Goal: Information Seeking & Learning: Understand process/instructions

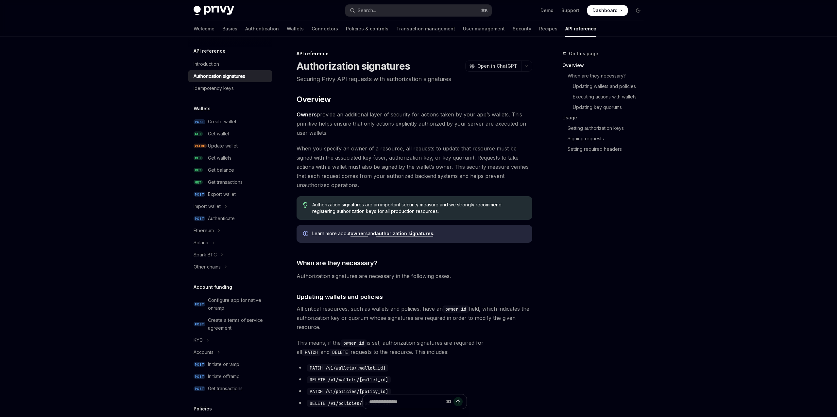
scroll to position [36, 0]
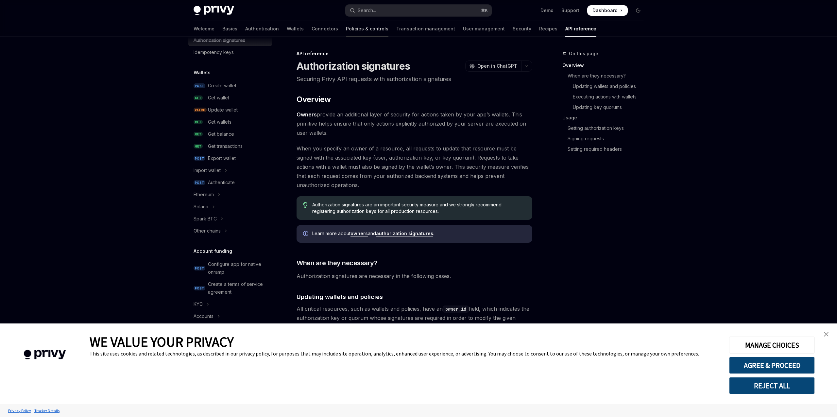
click at [346, 29] on link "Policies & controls" at bounding box center [367, 29] width 43 height 16
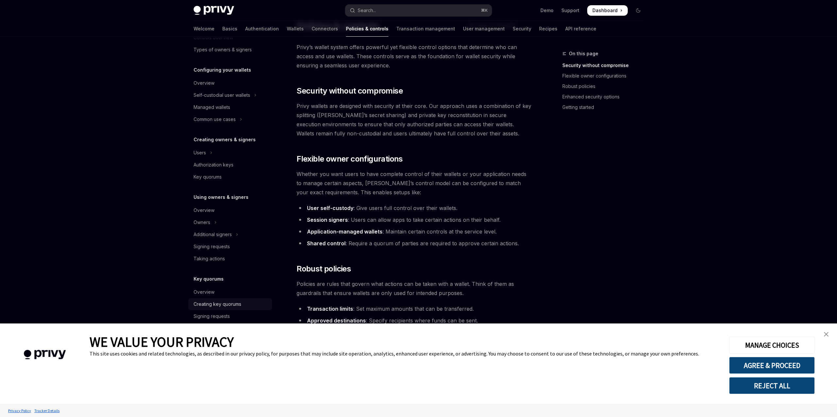
scroll to position [43, 0]
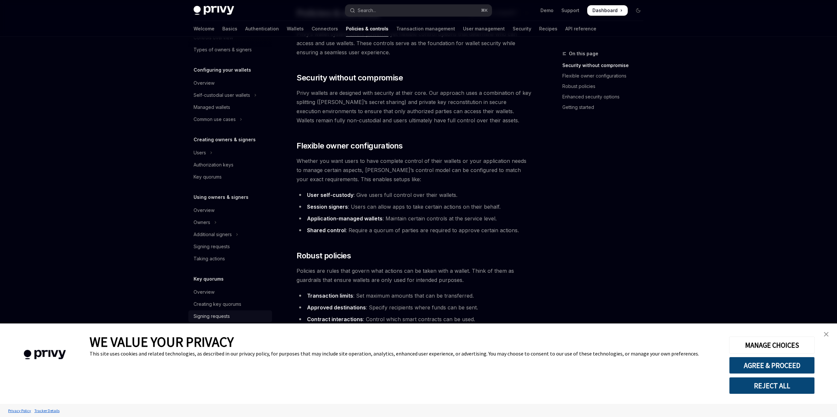
click at [211, 310] on link "Signing requests" at bounding box center [230, 316] width 84 height 12
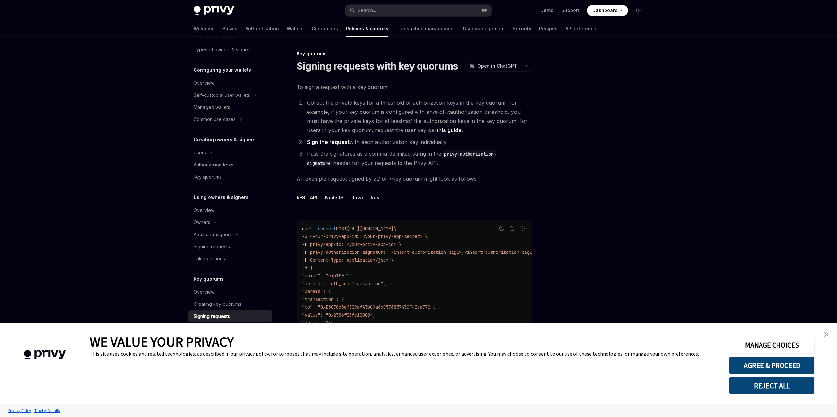
drag, startPoint x: 827, startPoint y: 335, endPoint x: 824, endPoint y: 335, distance: 4.0
click at [827, 335] on img "close banner" at bounding box center [826, 334] width 5 height 5
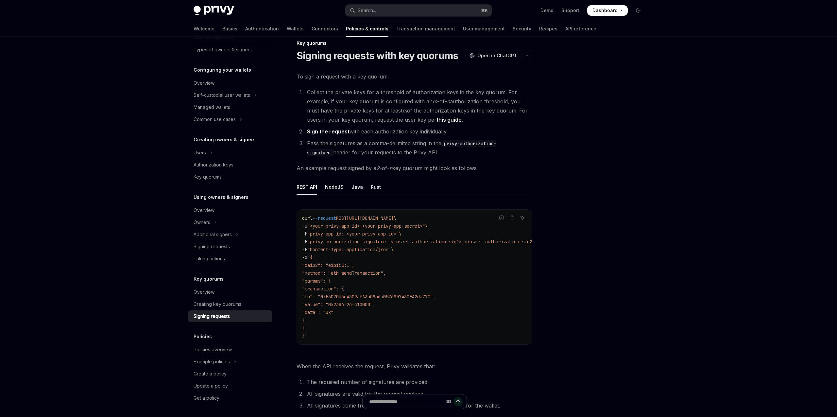
scroll to position [40, 0]
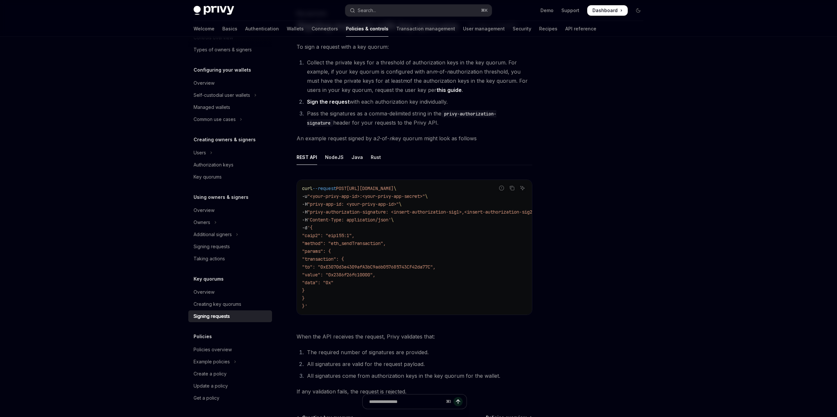
drag, startPoint x: 304, startPoint y: 189, endPoint x: 444, endPoint y: 189, distance: 139.9
click at [396, 189] on span "curl --request POST [URL][DOMAIN_NAME] \" at bounding box center [349, 188] width 94 height 6
drag, startPoint x: 445, startPoint y: 195, endPoint x: 394, endPoint y: 214, distance: 53.7
click at [444, 195] on code "curl --request POST [URL][DOMAIN_NAME] \ -u "<your-privy-app-id>:<your-privy-ap…" at bounding box center [429, 247] width 254 height 126
drag, startPoint x: 394, startPoint y: 214, endPoint x: 477, endPoint y: 211, distance: 83.4
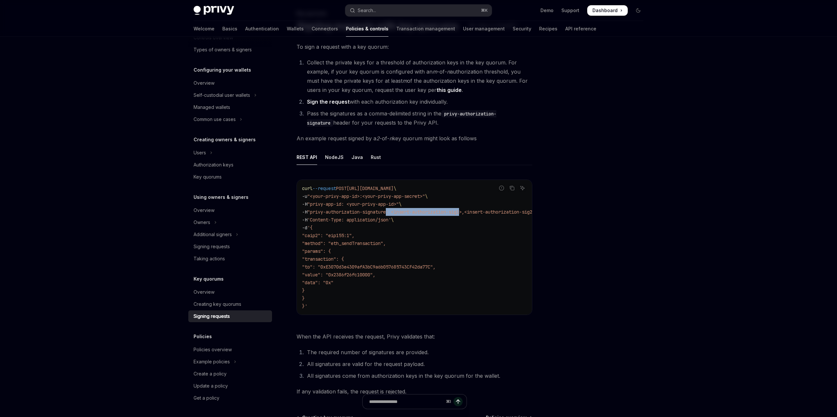
click at [471, 211] on span ""privy-authorization-signature: <insert-authorization-sig1>,<insert-authorizati…" at bounding box center [422, 212] width 230 height 6
drag, startPoint x: 478, startPoint y: 211, endPoint x: 526, endPoint y: 212, distance: 48.4
click at [532, 211] on code "curl --request POST [URL][DOMAIN_NAME] \ -u "<your-privy-app-id>:<your-privy-ap…" at bounding box center [405, 247] width 254 height 126
click at [498, 212] on span ""privy-authorization-signature: <insert-authorization-sig1>,<insert-authorizati…" at bounding box center [398, 212] width 230 height 6
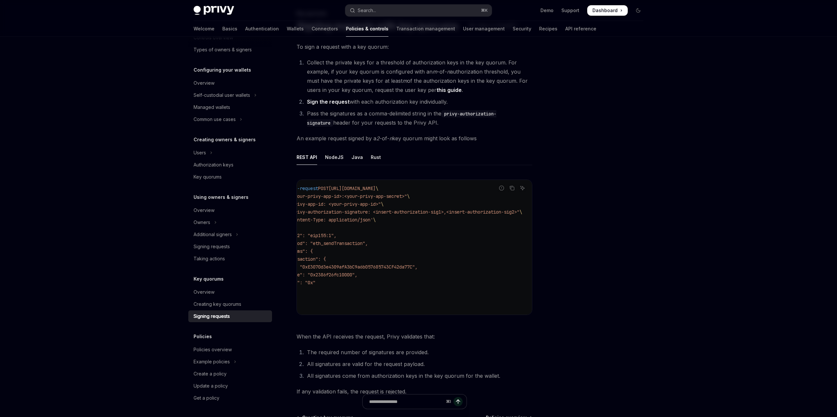
scroll to position [0, 0]
drag, startPoint x: 328, startPoint y: 245, endPoint x: 400, endPoint y: 290, distance: 84.9
click at [374, 299] on code "curl --request POST [URL][DOMAIN_NAME] \ -u "<your-privy-app-id>:<your-privy-ap…" at bounding box center [429, 247] width 254 height 126
click at [401, 289] on code "curl --request POST [URL][DOMAIN_NAME] \ -u "<your-privy-app-id>:<your-privy-ap…" at bounding box center [429, 247] width 254 height 126
click at [328, 155] on div "NodeJS" at bounding box center [334, 156] width 19 height 15
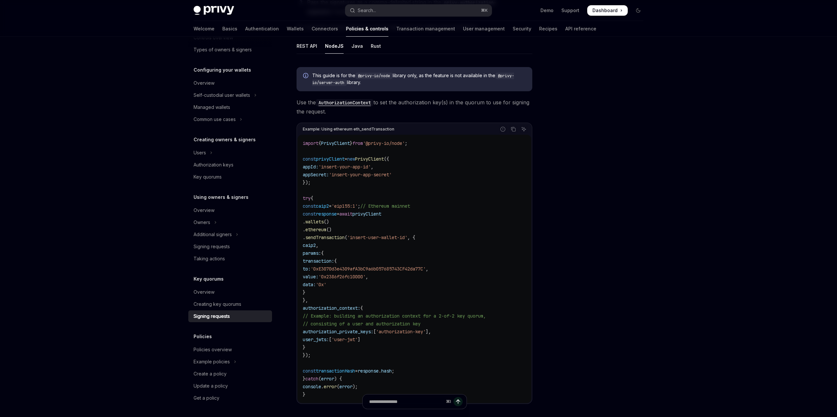
scroll to position [202, 0]
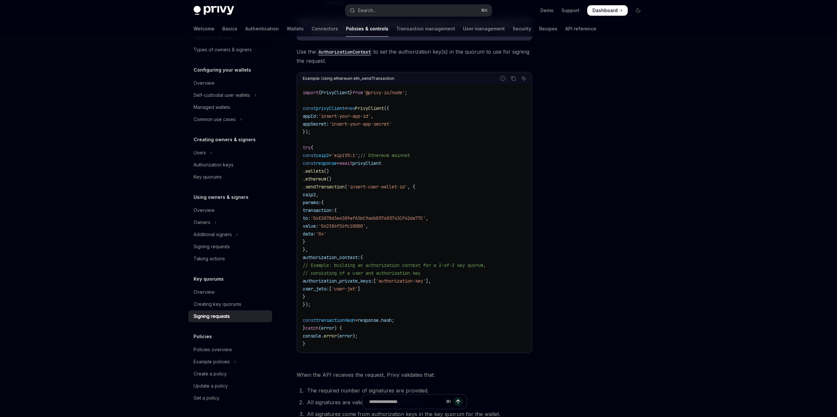
drag, startPoint x: 314, startPoint y: 95, endPoint x: 383, endPoint y: 247, distance: 167.1
click at [378, 242] on code "import { PrivyClient } from '@privy-io/node' ; const privyClient = new PrivyCli…" at bounding box center [414, 218] width 223 height 259
drag, startPoint x: 383, startPoint y: 247, endPoint x: 387, endPoint y: 255, distance: 8.3
click at [383, 247] on code "import { PrivyClient } from '@privy-io/node' ; const privyClient = new PrivyCli…" at bounding box center [414, 218] width 223 height 259
drag, startPoint x: 322, startPoint y: 288, endPoint x: 420, endPoint y: 290, distance: 97.4
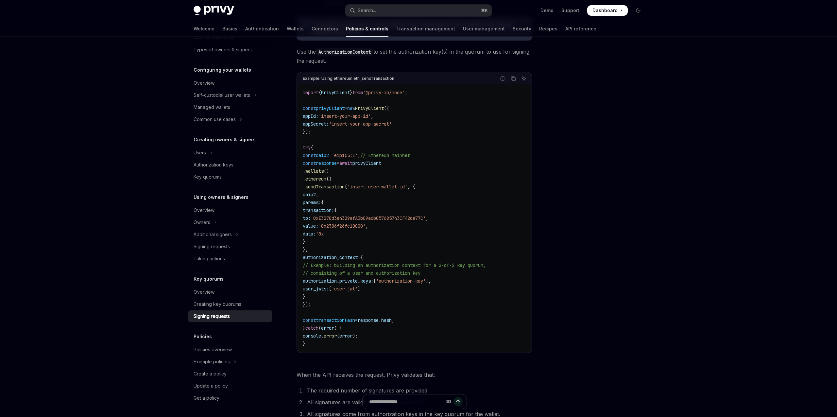
click at [422, 290] on code "import { PrivyClient } from '@privy-io/node' ; const privyClient = new PrivyCli…" at bounding box center [414, 218] width 223 height 259
drag, startPoint x: 399, startPoint y: 291, endPoint x: 328, endPoint y: 284, distance: 71.0
click at [328, 284] on code "import { PrivyClient } from '@privy-io/node' ; const privyClient = new PrivyCli…" at bounding box center [414, 218] width 223 height 259
drag, startPoint x: 349, startPoint y: 286, endPoint x: 354, endPoint y: 286, distance: 5.2
click at [329, 286] on span "user_jwts:" at bounding box center [316, 289] width 26 height 6
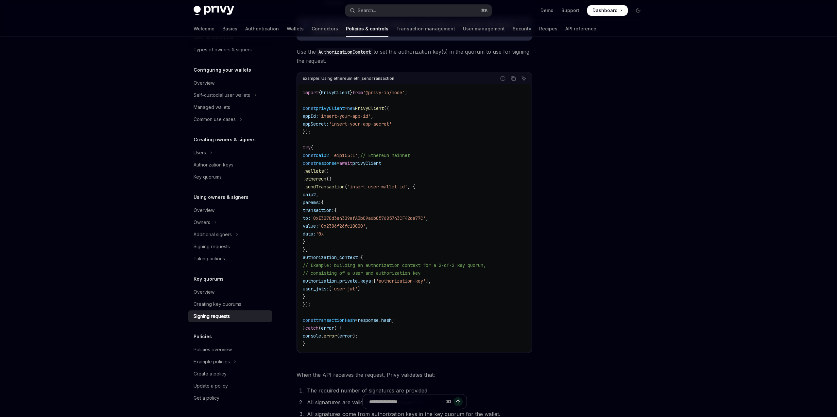
click at [358, 287] on span "'user-jwt'" at bounding box center [345, 289] width 26 height 6
drag, startPoint x: 366, startPoint y: 287, endPoint x: 373, endPoint y: 287, distance: 7.5
click at [358, 287] on span "'user-jwt'" at bounding box center [345, 289] width 26 height 6
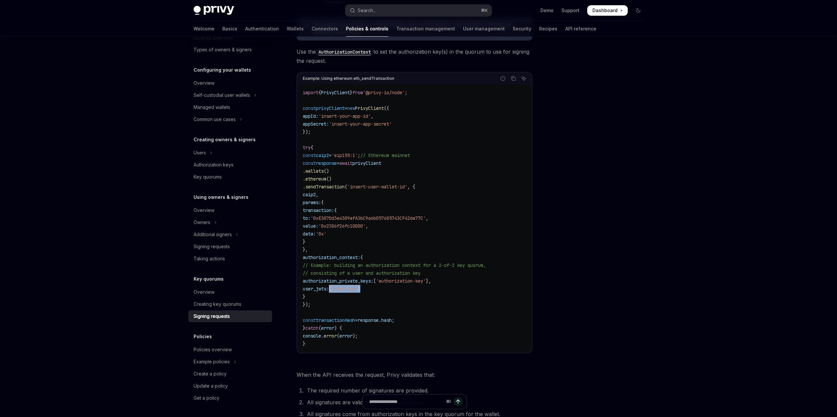
drag, startPoint x: 394, startPoint y: 288, endPoint x: 329, endPoint y: 289, distance: 65.4
click at [329, 290] on code "import { PrivyClient } from '@privy-io/node' ; const privyClient = new PrivyCli…" at bounding box center [414, 218] width 223 height 259
click at [346, 284] on code "import { PrivyClient } from '@privy-io/node' ; const privyClient = new PrivyCli…" at bounding box center [414, 218] width 223 height 259
drag, startPoint x: 362, startPoint y: 290, endPoint x: 410, endPoint y: 292, distance: 47.7
click at [410, 292] on code "import { PrivyClient } from '@privy-io/node' ; const privyClient = new PrivyCli…" at bounding box center [414, 218] width 223 height 259
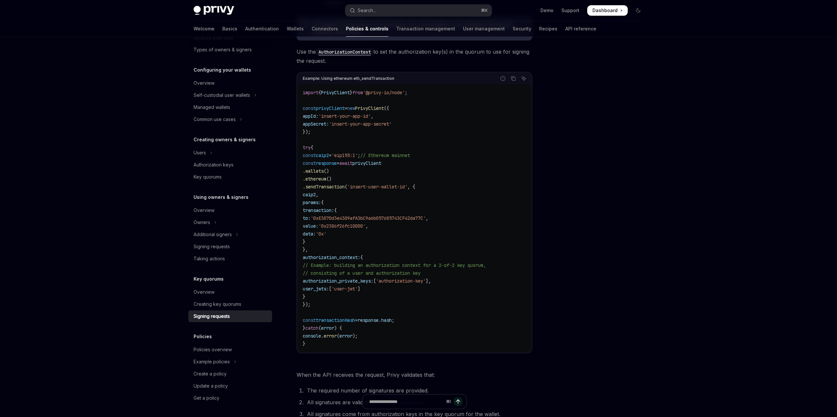
click at [410, 292] on code "import { PrivyClient } from '@privy-io/node' ; const privyClient = new PrivyCli…" at bounding box center [414, 218] width 223 height 259
drag, startPoint x: 346, startPoint y: 288, endPoint x: 399, endPoint y: 289, distance: 53.0
click at [399, 290] on code "import { PrivyClient } from '@privy-io/node' ; const privyClient = new PrivyCli…" at bounding box center [414, 218] width 223 height 259
click at [399, 289] on code "import { PrivyClient } from '@privy-io/node' ; const privyClient = new PrivyCli…" at bounding box center [414, 218] width 223 height 259
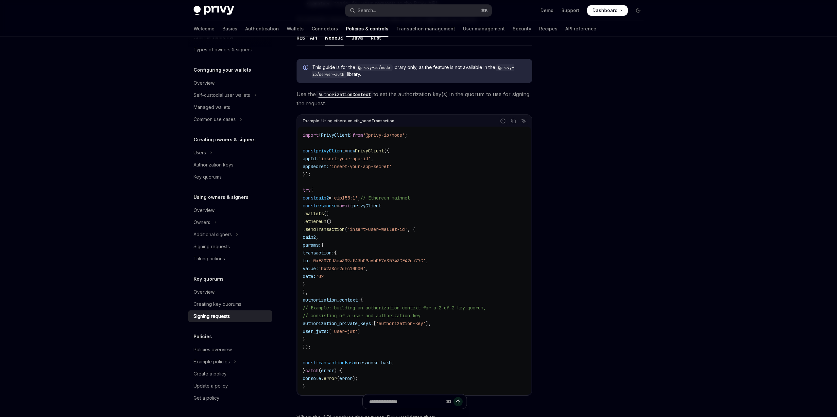
click at [375, 226] on span "'insert-user-wallet-id'" at bounding box center [377, 229] width 60 height 6
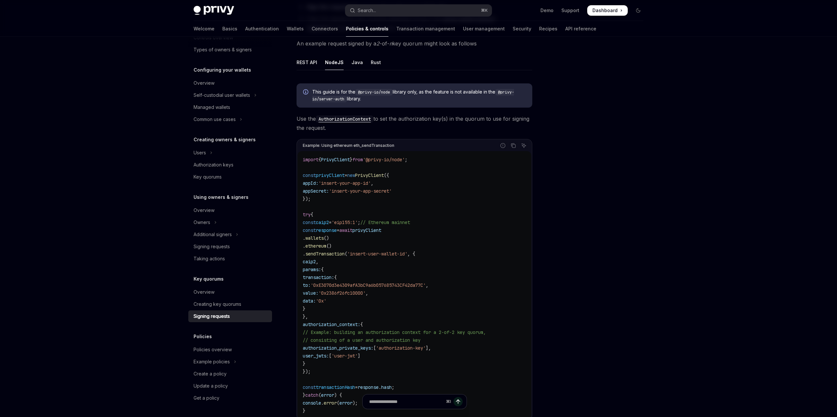
scroll to position [117, 0]
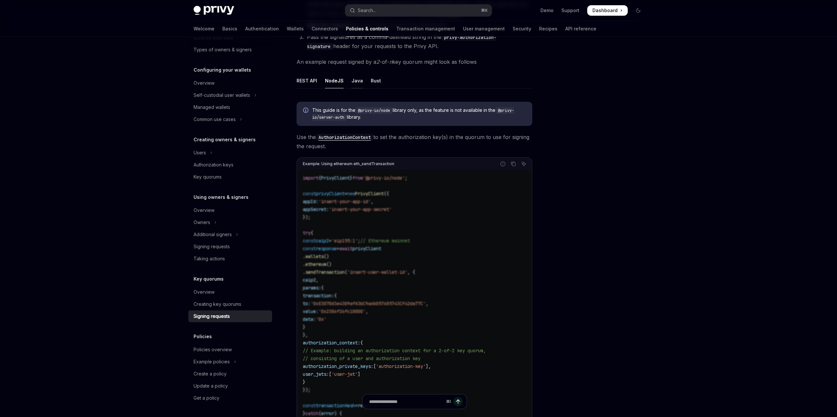
click at [356, 82] on div "Java" at bounding box center [356, 80] width 11 height 15
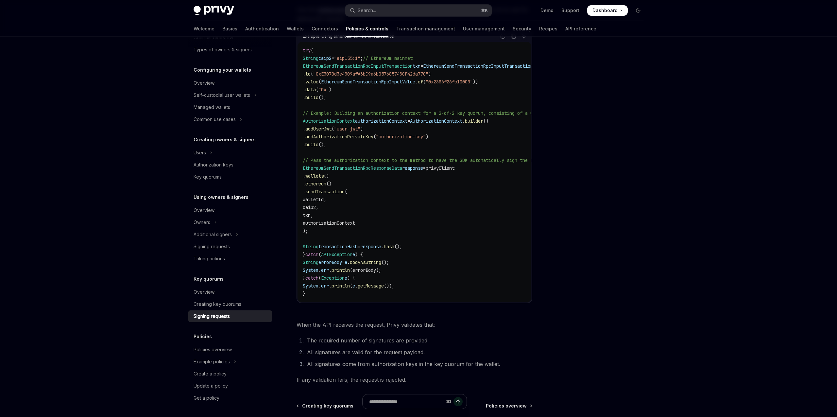
click at [376, 168] on span "EthereumSendTransactionRpcResponseData" at bounding box center [352, 168] width 99 height 6
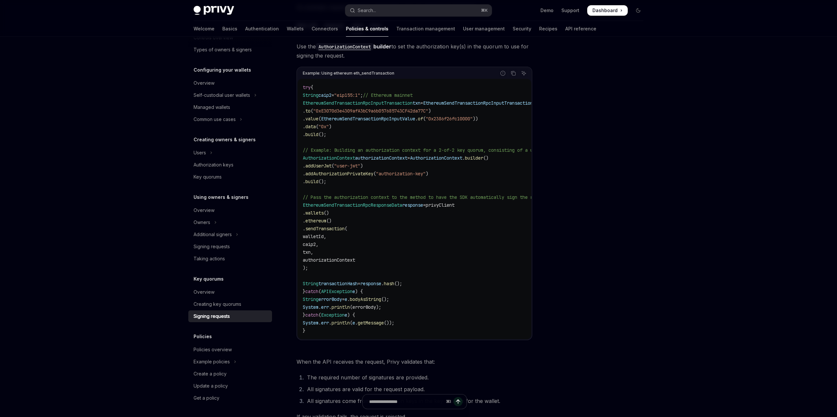
scroll to position [171, 0]
click at [358, 120] on span "EthereumSendTransactionRpcInputValue" at bounding box center [368, 119] width 94 height 6
click at [374, 99] on code "try { String caip2 = "eip155:1" ; // Ethereum mainnet EthereumSendTransactionRp…" at bounding box center [458, 209] width 311 height 251
drag, startPoint x: 340, startPoint y: 95, endPoint x: 419, endPoint y: 116, distance: 81.4
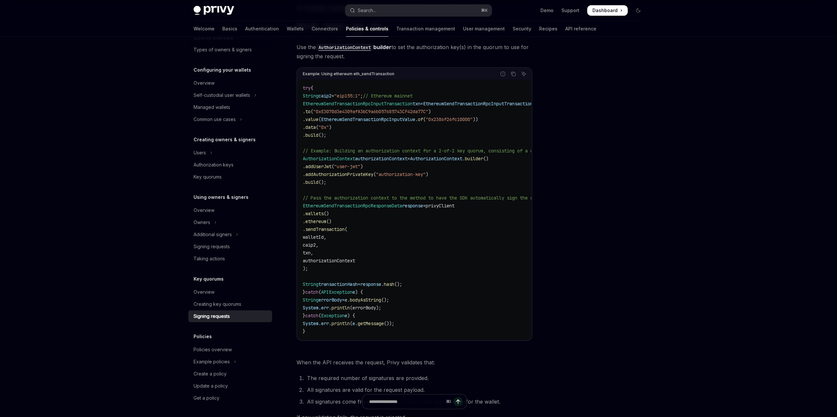
click at [413, 112] on code "try { String caip2 = "eip155:1" ; // Ethereum mainnet EthereumSendTransactionRp…" at bounding box center [458, 209] width 311 height 251
drag, startPoint x: 334, startPoint y: 167, endPoint x: 394, endPoint y: 167, distance: 59.8
click at [391, 167] on code "try { String caip2 = "eip155:1" ; // Ethereum mainnet EthereumSendTransactionRp…" at bounding box center [458, 209] width 311 height 251
click at [399, 166] on code "try { String caip2 = "eip155:1" ; // Ethereum mainnet EthereumSendTransactionRp…" at bounding box center [458, 209] width 311 height 251
drag, startPoint x: 350, startPoint y: 159, endPoint x: 390, endPoint y: 160, distance: 40.2
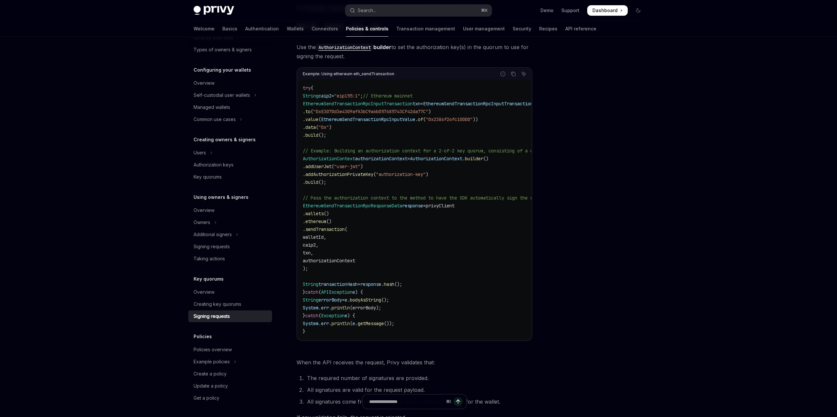
click at [350, 159] on span "AuthorizationContext" at bounding box center [329, 159] width 52 height 6
click at [390, 160] on span "authorizationContext" at bounding box center [381, 159] width 52 height 6
click at [363, 164] on span ")" at bounding box center [361, 166] width 3 height 6
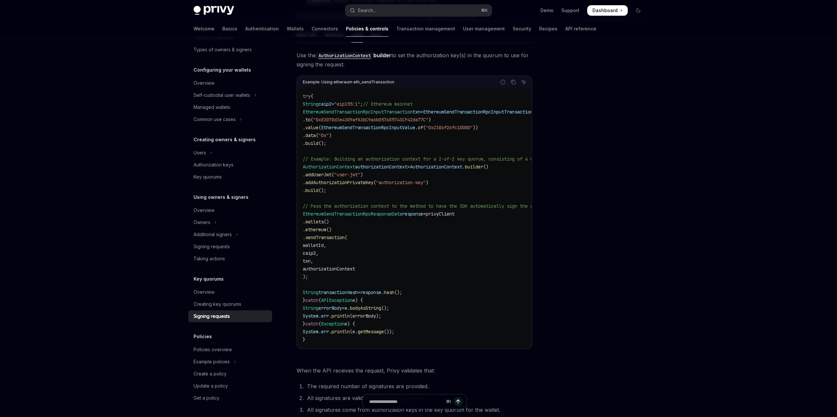
scroll to position [162, 0]
drag, startPoint x: 323, startPoint y: 173, endPoint x: 396, endPoint y: 178, distance: 73.4
click at [396, 178] on code "try { String caip2 = "eip155:1" ; // Ethereum mainnet EthereumSendTransactionRp…" at bounding box center [458, 218] width 311 height 251
drag, startPoint x: 380, startPoint y: 178, endPoint x: 354, endPoint y: 178, distance: 25.8
click at [360, 178] on span ""user-jwt"" at bounding box center [347, 176] width 26 height 6
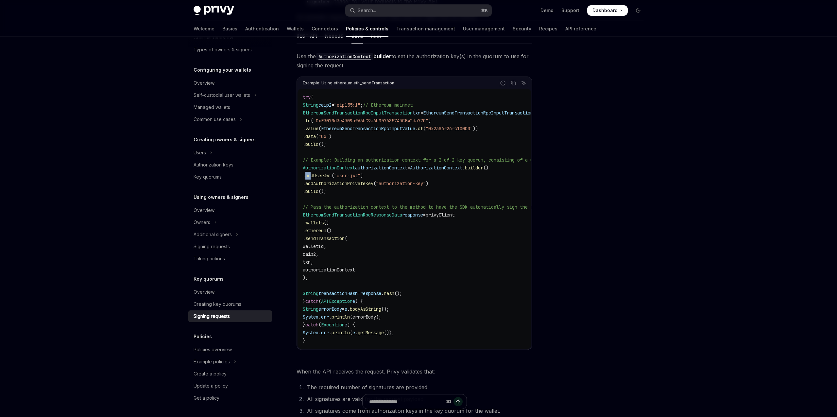
drag, startPoint x: 327, startPoint y: 177, endPoint x: 334, endPoint y: 177, distance: 7.5
click at [334, 177] on span ". addUserJwt ( "user-jwt" )" at bounding box center [333, 176] width 60 height 6
click at [332, 177] on span "addUserJwt" at bounding box center [318, 176] width 26 height 6
drag, startPoint x: 327, startPoint y: 177, endPoint x: 409, endPoint y: 178, distance: 82.1
click at [409, 178] on code "try { String caip2 = "eip155:1" ; // Ethereum mainnet EthereumSendTransactionRp…" at bounding box center [458, 218] width 311 height 251
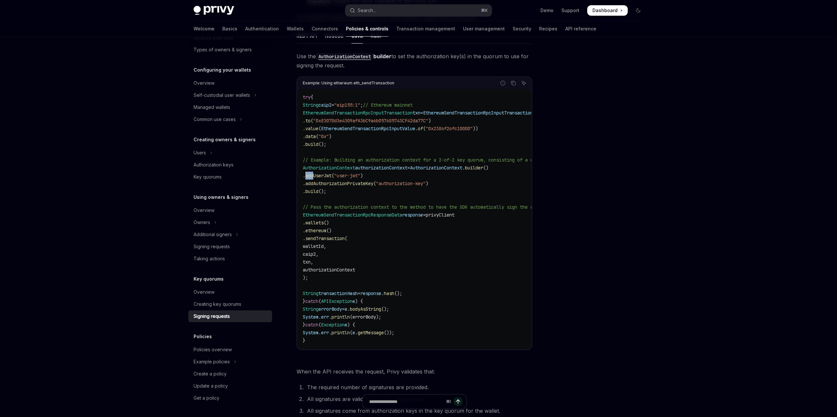
click at [407, 178] on code "try { String caip2 = "eip155:1" ; // Ethereum mainnet EthereumSendTransactionRp…" at bounding box center [458, 218] width 311 height 251
drag, startPoint x: 327, startPoint y: 177, endPoint x: 337, endPoint y: 177, distance: 10.5
click at [335, 177] on span ". addUserJwt ( "user-jwt" )" at bounding box center [333, 176] width 60 height 6
click at [332, 177] on span "addUserJwt" at bounding box center [318, 176] width 26 height 6
drag, startPoint x: 355, startPoint y: 177, endPoint x: 390, endPoint y: 179, distance: 35.0
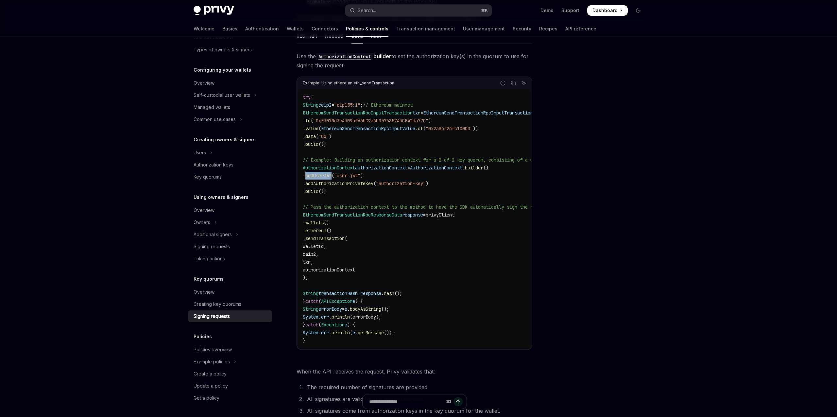
click at [383, 179] on code "try { String caip2 = "eip155:1" ; // Ethereum mainnet EthereumSendTransactionRp…" at bounding box center [458, 218] width 311 height 251
drag, startPoint x: 391, startPoint y: 179, endPoint x: 518, endPoint y: 407, distance: 261.4
click at [394, 181] on code "try { String caip2 = "eip155:1" ; // Ethereum mainnet EthereumSendTransactionRp…" at bounding box center [458, 218] width 311 height 251
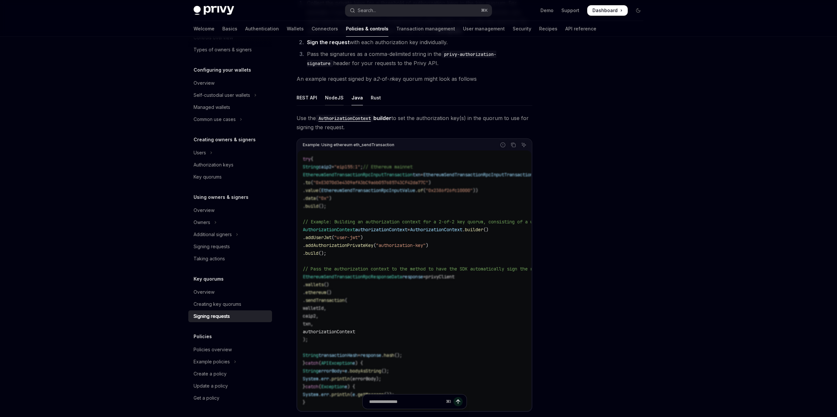
click at [336, 100] on div "NodeJS" at bounding box center [334, 97] width 19 height 15
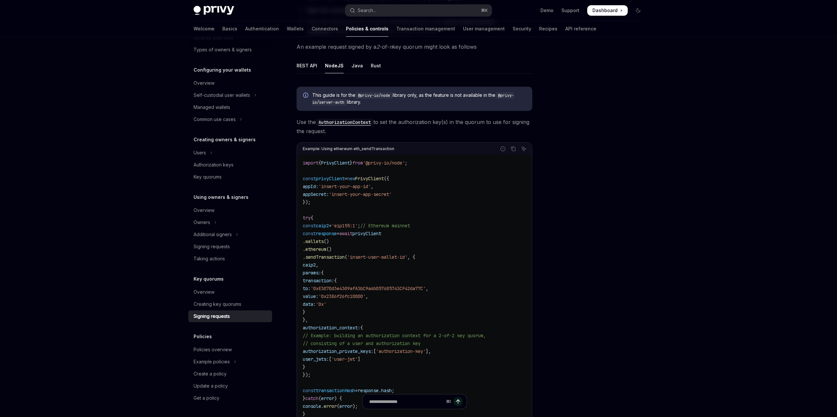
scroll to position [177, 0]
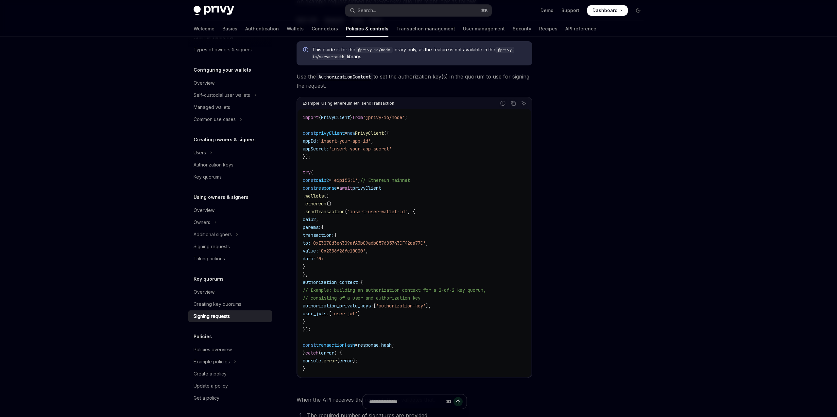
click at [432, 229] on code "import { PrivyClient } from '@privy-io/node' ; const privyClient = new PrivyCli…" at bounding box center [414, 242] width 223 height 259
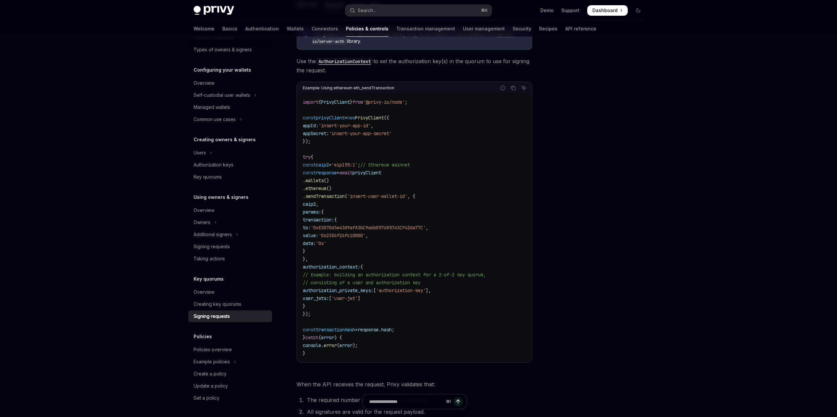
scroll to position [196, 0]
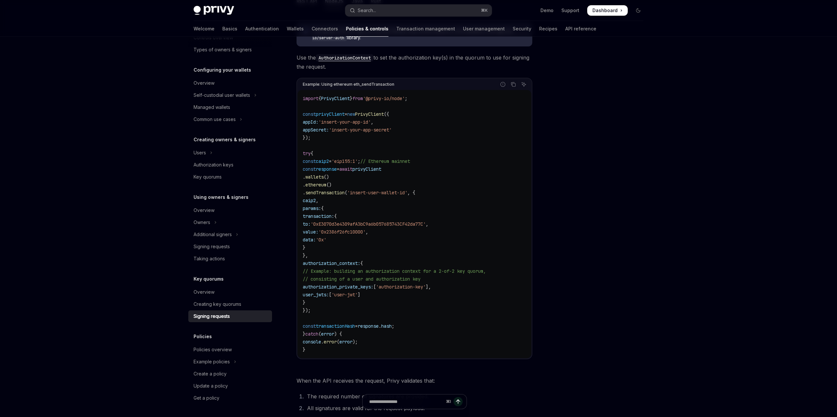
click at [376, 169] on span "privyClient" at bounding box center [366, 169] width 29 height 6
drag, startPoint x: 376, startPoint y: 169, endPoint x: 325, endPoint y: 182, distance: 52.7
click at [376, 169] on span "privyClient" at bounding box center [366, 169] width 29 height 6
click at [328, 192] on span "sendTransaction" at bounding box center [324, 193] width 39 height 6
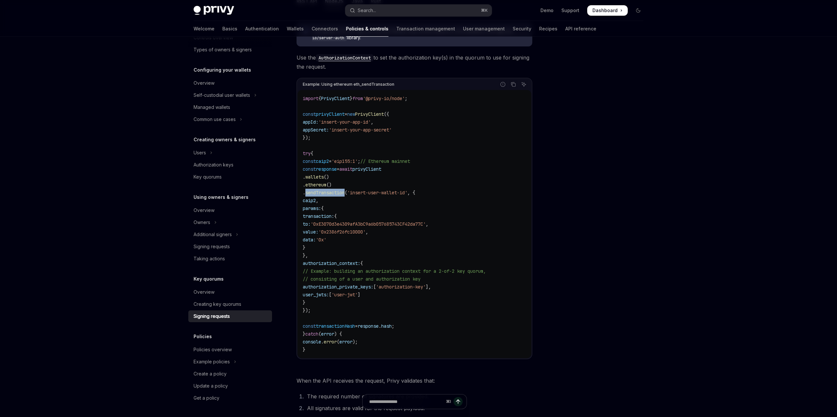
scroll to position [201, 0]
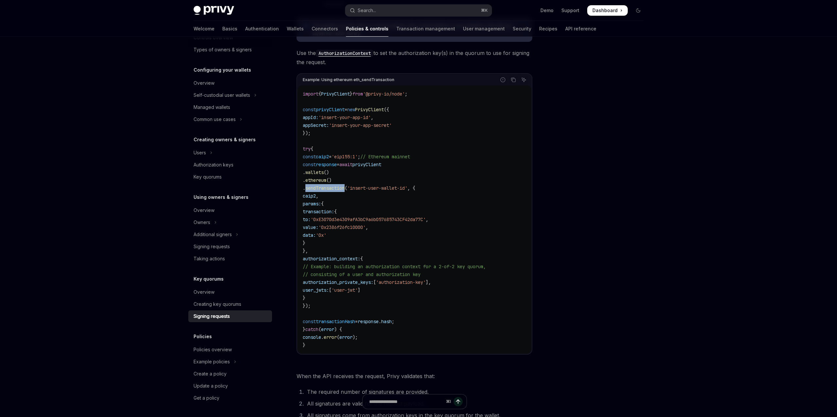
click at [337, 189] on span "sendTransaction" at bounding box center [324, 188] width 39 height 6
drag, startPoint x: 322, startPoint y: 291, endPoint x: 387, endPoint y: 291, distance: 65.1
click at [360, 292] on span "user_jwts: [ 'user-jwt' ]" at bounding box center [332, 290] width 58 height 6
click at [389, 291] on code "import { PrivyClient } from '@privy-io/node' ; const privyClient = new PrivyCli…" at bounding box center [414, 219] width 223 height 259
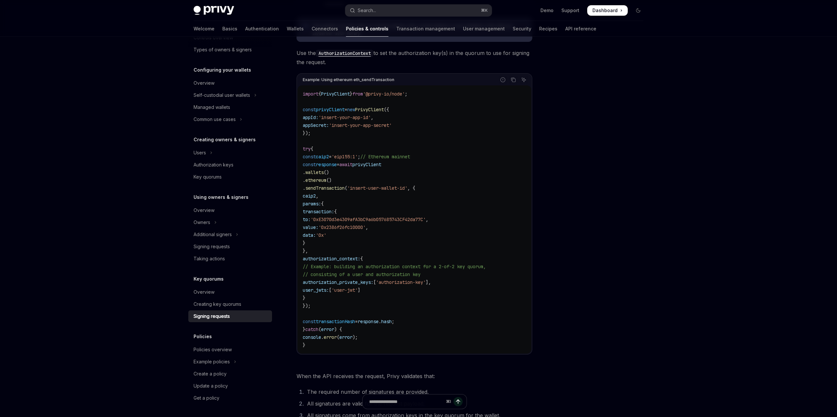
drag, startPoint x: 392, startPoint y: 290, endPoint x: 346, endPoint y: 291, distance: 46.1
click at [345, 291] on code "import { PrivyClient } from '@privy-io/node' ; const privyClient = new PrivyCli…" at bounding box center [414, 219] width 223 height 259
click at [324, 202] on span "{" at bounding box center [322, 204] width 3 height 6
click at [345, 168] on code "import { PrivyClient } from '@privy-io/node' ; const privyClient = new PrivyCli…" at bounding box center [414, 219] width 223 height 259
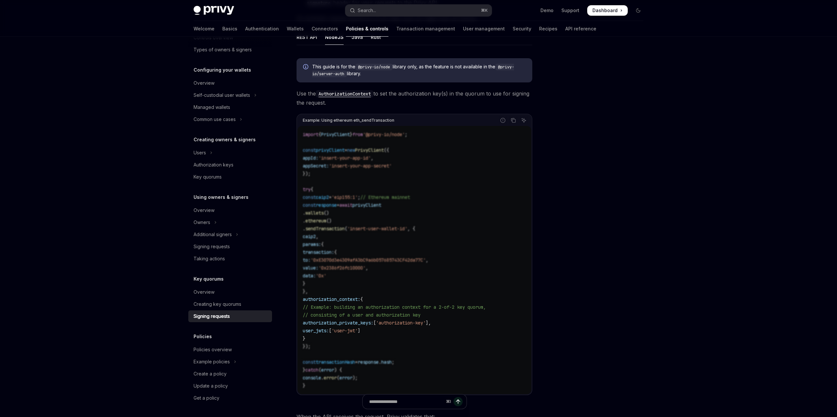
scroll to position [140, 0]
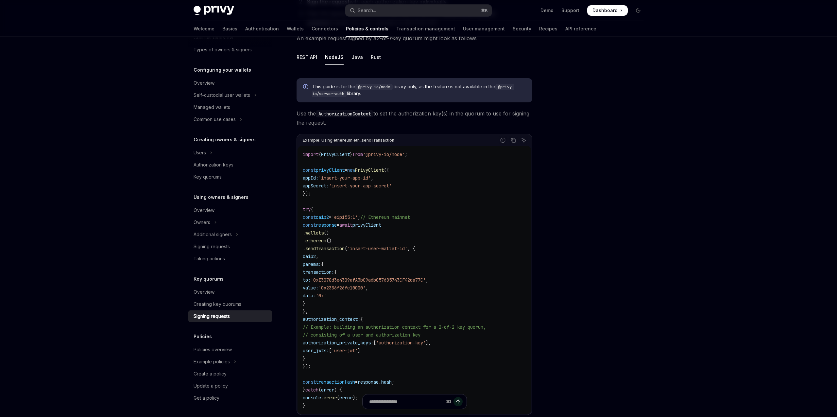
click at [361, 208] on code "import { PrivyClient } from '@privy-io/node' ; const privyClient = new PrivyCli…" at bounding box center [414, 279] width 223 height 259
click at [311, 59] on div "REST API" at bounding box center [307, 56] width 21 height 15
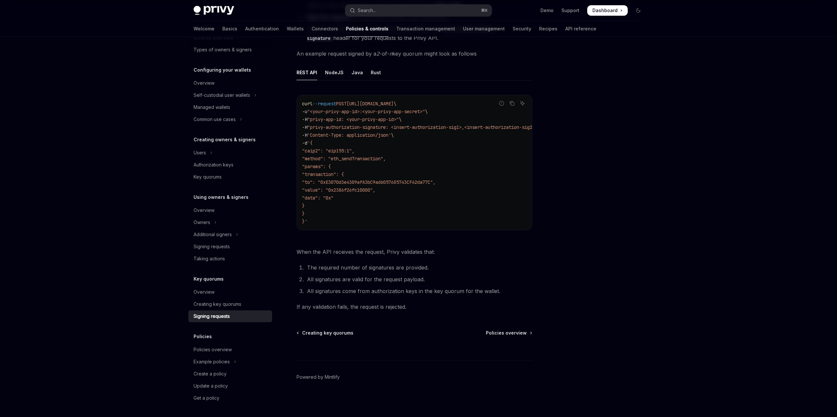
scroll to position [128, 0]
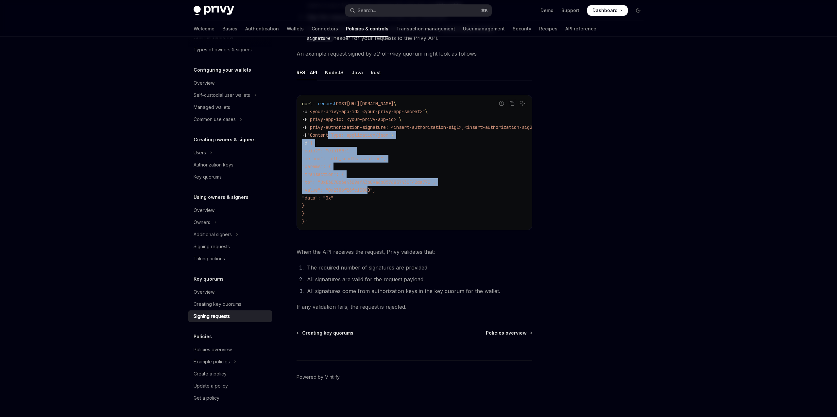
drag, startPoint x: 332, startPoint y: 131, endPoint x: 372, endPoint y: 184, distance: 67.2
click at [372, 184] on code "curl --request POST [URL][DOMAIN_NAME] \ -u "<your-privy-app-id>:<your-privy-ap…" at bounding box center [429, 163] width 254 height 126
click at [372, 187] on span ""value": "0x2386f26fc10000"," at bounding box center [338, 190] width 73 height 6
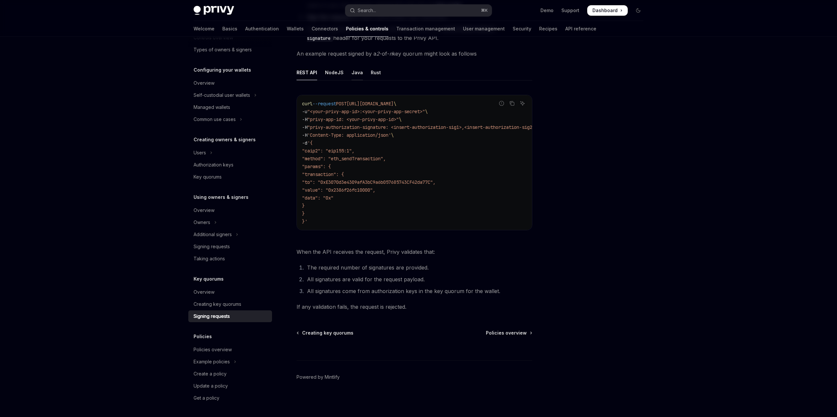
click at [354, 69] on div "Java" at bounding box center [356, 72] width 11 height 15
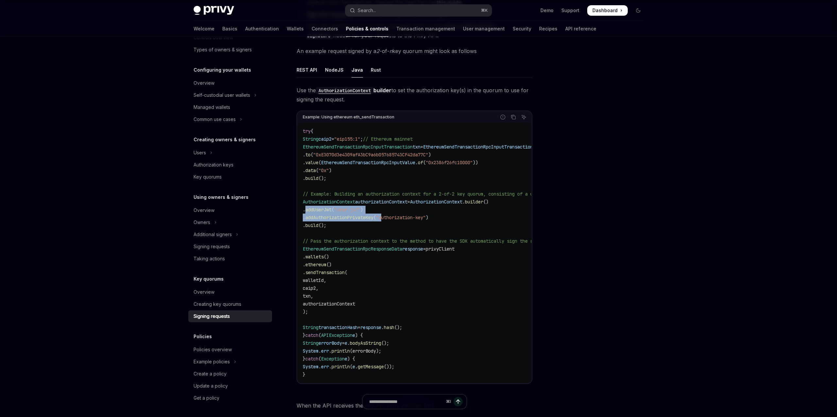
drag, startPoint x: 398, startPoint y: 213, endPoint x: 395, endPoint y: 232, distance: 19.1
click at [408, 213] on code "try { String caip2 = "eip155:1" ; // Ethereum mainnet EthereumSendTransactionRp…" at bounding box center [458, 252] width 311 height 251
click at [366, 277] on code "try { String caip2 = "eip155:1" ; // Ethereum mainnet EthereumSendTransactionRp…" at bounding box center [458, 252] width 311 height 251
drag, startPoint x: 352, startPoint y: 208, endPoint x: 394, endPoint y: 207, distance: 41.5
click at [394, 207] on code "try { String caip2 = "eip155:1" ; // Ethereum mainnet EthereumSendTransactionRp…" at bounding box center [458, 252] width 311 height 251
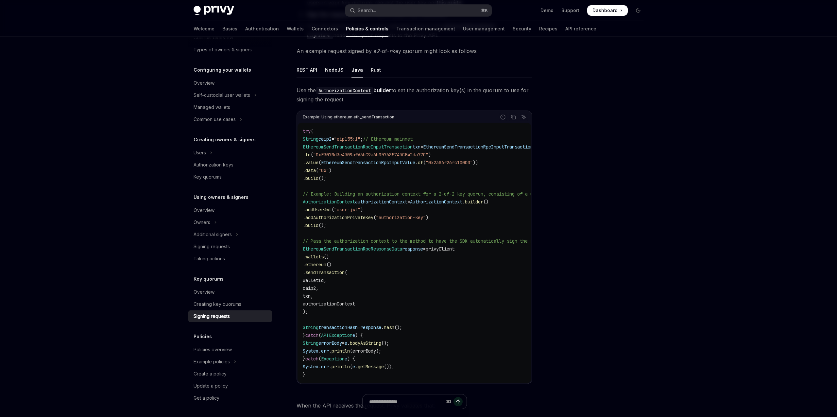
drag, startPoint x: 387, startPoint y: 210, endPoint x: 334, endPoint y: 216, distance: 53.0
click at [363, 210] on span ")" at bounding box center [361, 210] width 3 height 6
drag, startPoint x: 328, startPoint y: 218, endPoint x: 461, endPoint y: 218, distance: 132.7
click at [461, 218] on code "try { String caip2 = "eip155:1" ; // Ethereum mainnet EthereumSendTransactionRp…" at bounding box center [458, 252] width 311 height 251
click at [463, 218] on code "try { String caip2 = "eip155:1" ; // Ethereum mainnet EthereumSendTransactionRp…" at bounding box center [458, 252] width 311 height 251
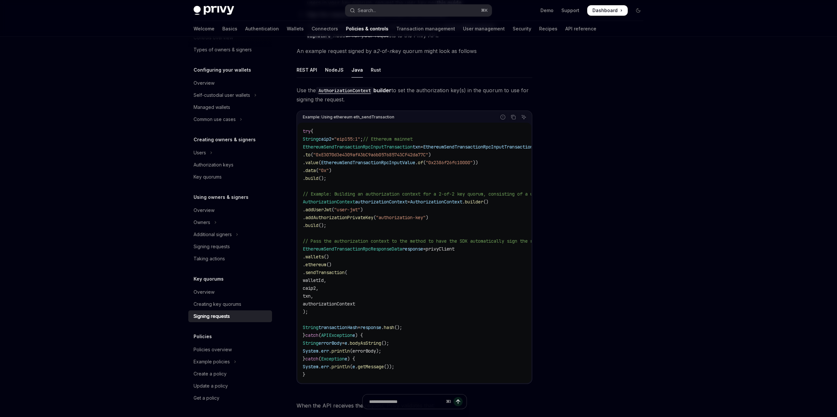
click at [360, 207] on span ""user-jwt"" at bounding box center [347, 210] width 26 height 6
click at [378, 176] on code "try { String caip2 = "eip155:1" ; // Ethereum mainnet EthereumSendTransactionRp…" at bounding box center [458, 252] width 311 height 251
click at [374, 70] on div "Rust" at bounding box center [376, 69] width 10 height 15
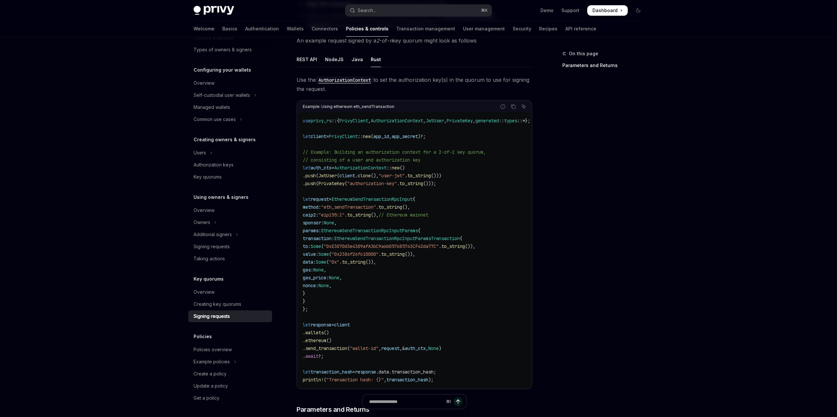
scroll to position [150, 0]
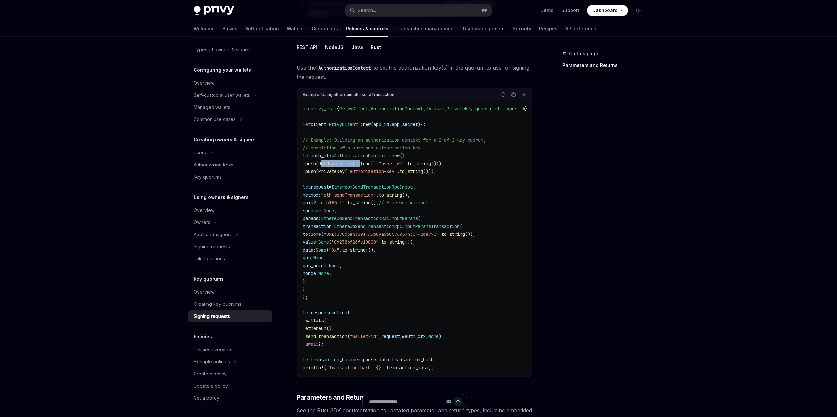
drag, startPoint x: 350, startPoint y: 164, endPoint x: 387, endPoint y: 164, distance: 37.3
click at [375, 164] on span ". push ( JwtUser ( client . clone (), "user-jwt" . to_string ()))" at bounding box center [372, 164] width 139 height 6
drag, startPoint x: 387, startPoint y: 164, endPoint x: 353, endPoint y: 164, distance: 33.7
click at [379, 164] on span "()," at bounding box center [375, 164] width 8 height 6
drag, startPoint x: 340, startPoint y: 164, endPoint x: 450, endPoint y: 164, distance: 110.2
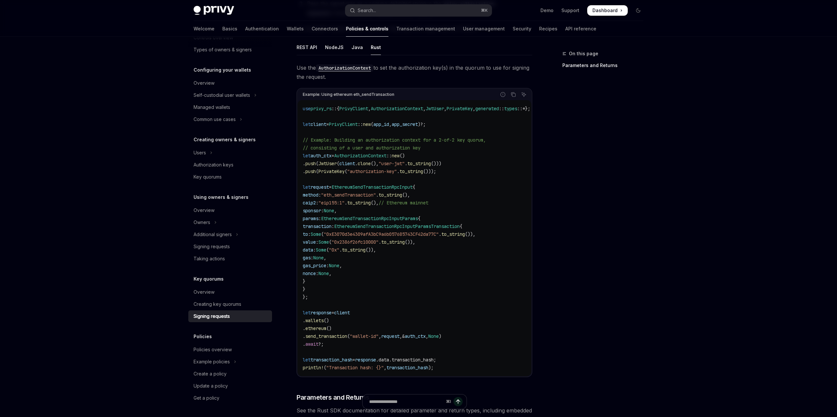
click at [445, 167] on code "use privy_rs :: { PrivyClient , AuthorizationContext , JwtUser , PrivateKey , g…" at bounding box center [424, 238] width 243 height 267
drag, startPoint x: 450, startPoint y: 164, endPoint x: 444, endPoint y: 165, distance: 5.6
click at [431, 164] on span "to_string" at bounding box center [419, 164] width 24 height 6
drag, startPoint x: 337, startPoint y: 164, endPoint x: 468, endPoint y: 163, distance: 131.1
click at [468, 163] on code "use privy_rs :: { PrivyClient , AuthorizationContext , JwtUser , PrivateKey , g…" at bounding box center [424, 238] width 243 height 267
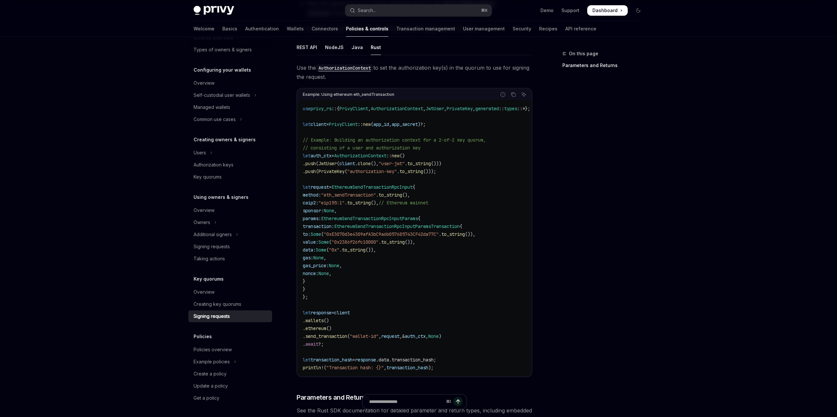
click at [468, 163] on code "use privy_rs :: { PrivyClient , AuthorizationContext , JwtUser , PrivateKey , g…" at bounding box center [424, 238] width 243 height 267
drag, startPoint x: 468, startPoint y: 163, endPoint x: 349, endPoint y: 163, distance: 119.0
click at [349, 163] on code "use privy_rs :: { PrivyClient , AuthorizationContext , JwtUser , PrivateKey , g…" at bounding box center [424, 238] width 243 height 267
click at [337, 163] on span "JwtUser" at bounding box center [327, 164] width 18 height 6
click at [337, 48] on div "NodeJS" at bounding box center [334, 47] width 19 height 15
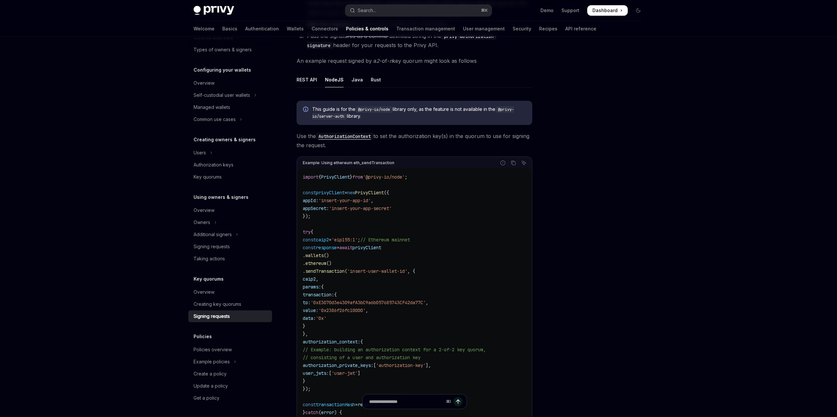
scroll to position [95, 0]
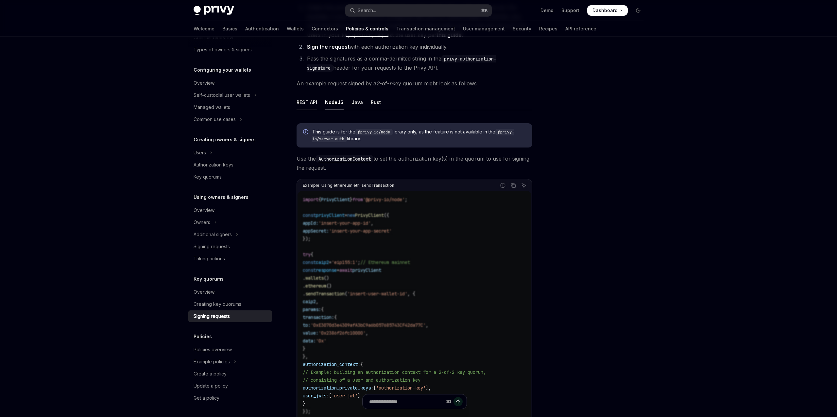
click at [306, 104] on div "REST API" at bounding box center [307, 101] width 21 height 15
type textarea "*"
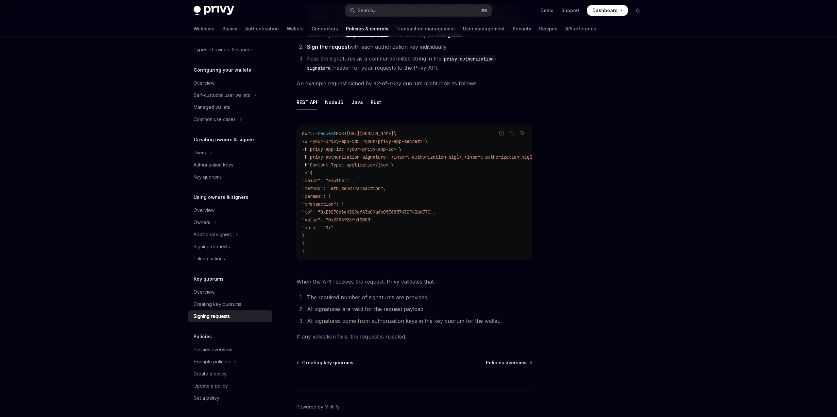
scroll to position [56, 0]
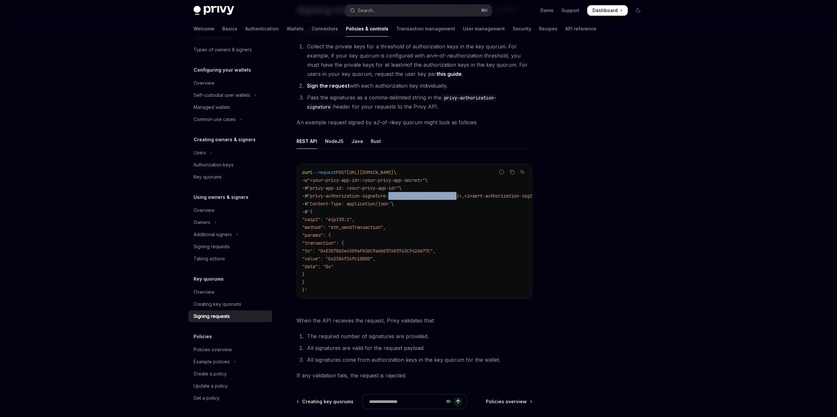
drag, startPoint x: 401, startPoint y: 196, endPoint x: 469, endPoint y: 196, distance: 68.0
click at [468, 196] on span ""privy-authorization-signature: <insert-authorization-sig1>,<insert-authorizati…" at bounding box center [422, 196] width 230 height 6
drag, startPoint x: 476, startPoint y: 196, endPoint x: 535, endPoint y: 195, distance: 58.5
click at [535, 195] on div "Key quorums Signing requests with key quorums OpenAI Open in ChatGPT OpenAI Ope…" at bounding box center [418, 232] width 460 height 505
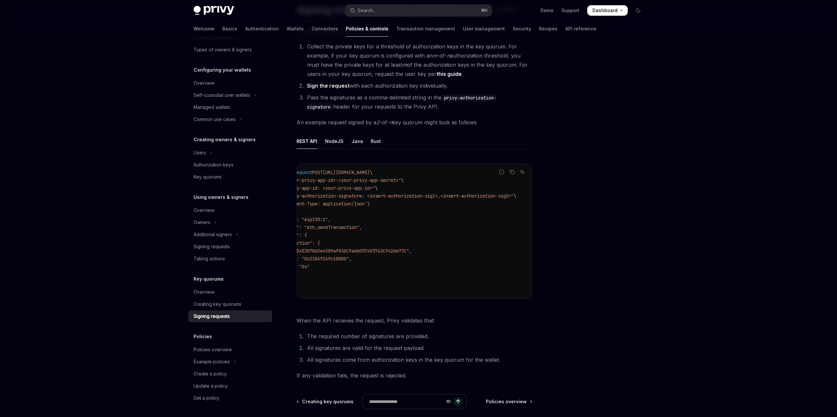
drag, startPoint x: 492, startPoint y: 202, endPoint x: 487, endPoint y: 201, distance: 4.7
click at [492, 202] on code "curl --request POST [URL][DOMAIN_NAME] \ -u "<your-privy-app-id>:<your-privy-ap…" at bounding box center [405, 231] width 254 height 126
drag, startPoint x: 318, startPoint y: 182, endPoint x: 478, endPoint y: 201, distance: 161.7
click at [478, 201] on code "curl --request POST [URL][DOMAIN_NAME] \ -u "<your-privy-app-id>:<your-privy-ap…" at bounding box center [429, 231] width 254 height 126
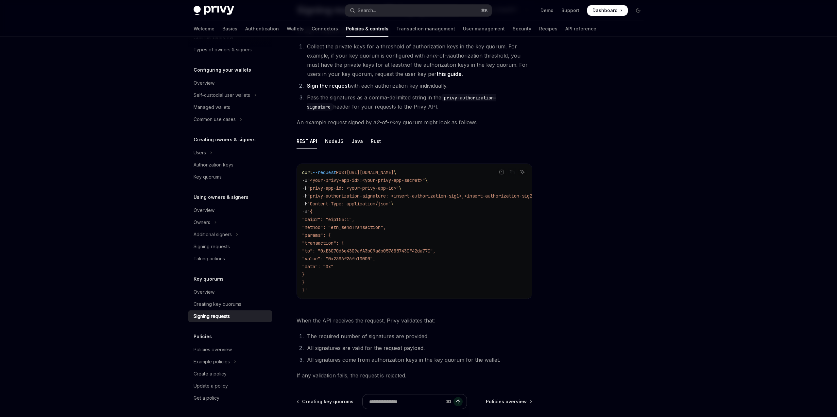
click at [478, 202] on code "curl --request POST [URL][DOMAIN_NAME] \ -u "<your-privy-app-id>:<your-privy-ap…" at bounding box center [429, 231] width 254 height 126
drag, startPoint x: 443, startPoint y: 205, endPoint x: 339, endPoint y: 177, distance: 107.4
click at [336, 175] on code "curl --request POST [URL][DOMAIN_NAME] \ -u "<your-privy-app-id>:<your-privy-ap…" at bounding box center [429, 231] width 254 height 126
drag, startPoint x: 340, startPoint y: 178, endPoint x: 337, endPoint y: 176, distance: 3.4
click at [340, 178] on span ""<your-privy-app-id>:<your-privy-app-secret>"" at bounding box center [366, 180] width 118 height 6
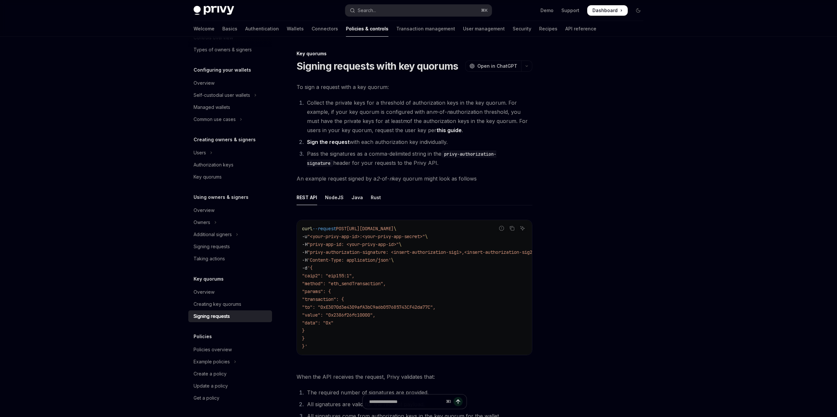
click at [361, 256] on code "curl --request POST [URL][DOMAIN_NAME] \ -u "<your-privy-app-id>:<your-privy-ap…" at bounding box center [429, 288] width 254 height 126
drag, startPoint x: 347, startPoint y: 249, endPoint x: 400, endPoint y: 272, distance: 57.1
click at [400, 272] on code "curl --request POST [URL][DOMAIN_NAME] \ -u "<your-privy-app-id>:<your-privy-ap…" at bounding box center [429, 288] width 254 height 126
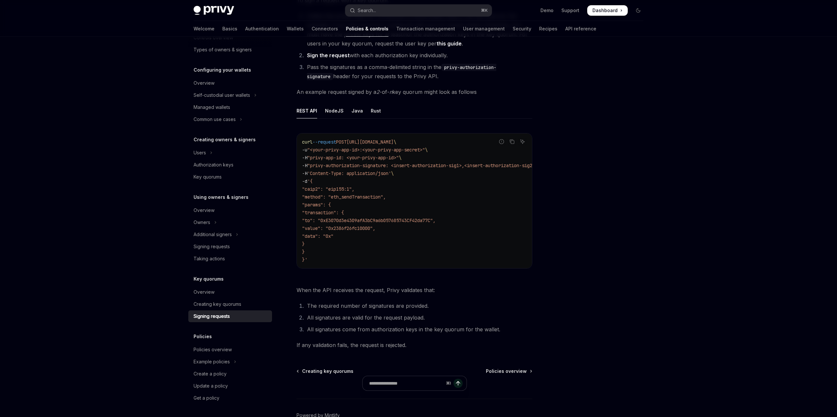
scroll to position [128, 0]
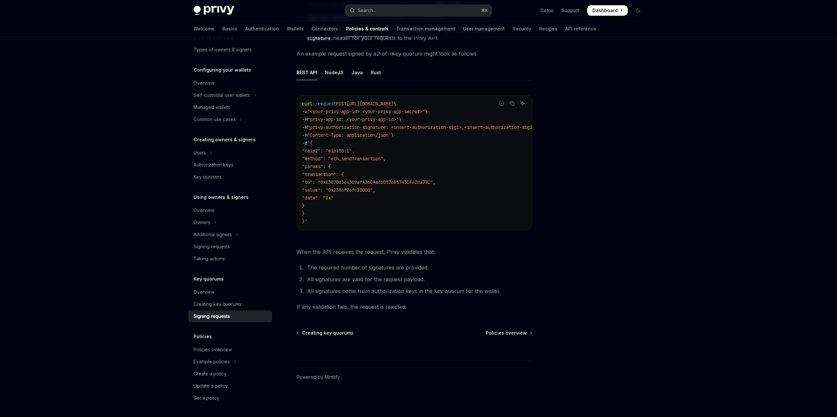
click at [364, 162] on code "curl --request POST [URL][DOMAIN_NAME] \ -u "<your-privy-app-id>:<your-privy-ap…" at bounding box center [429, 163] width 254 height 126
click at [479, 236] on div "Report incorrect code Copy Ask AI curl --request POST [URL][DOMAIN_NAME] \ -u "…" at bounding box center [415, 164] width 236 height 152
